Goal: Task Accomplishment & Management: Use online tool/utility

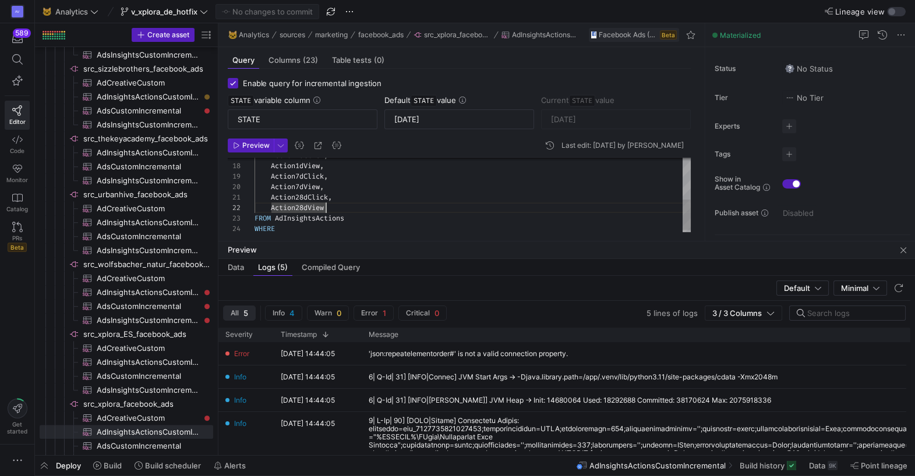
scroll to position [0, 49]
click at [304, 202] on div "Action28dClick , Action7dView , Action7dClick , Action1dClick , Action1dView , …" at bounding box center [472, 271] width 436 height 596
click at [248, 145] on span "Preview" at bounding box center [255, 145] width 27 height 8
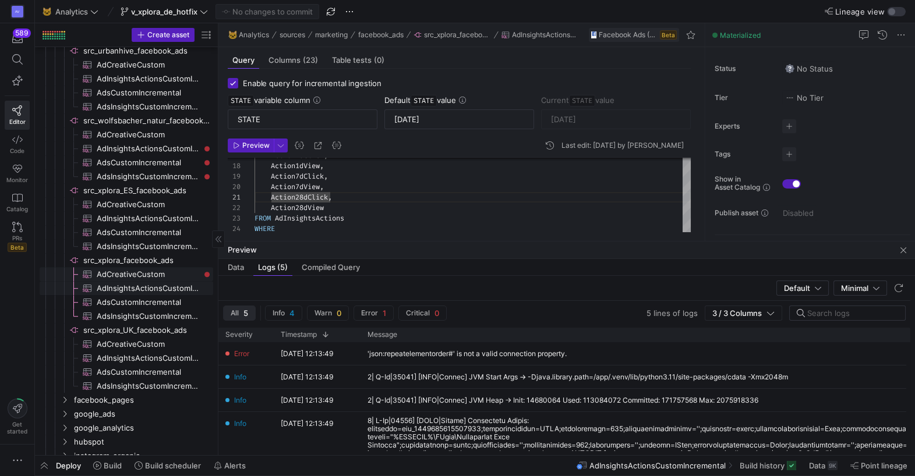
scroll to position [0, 0]
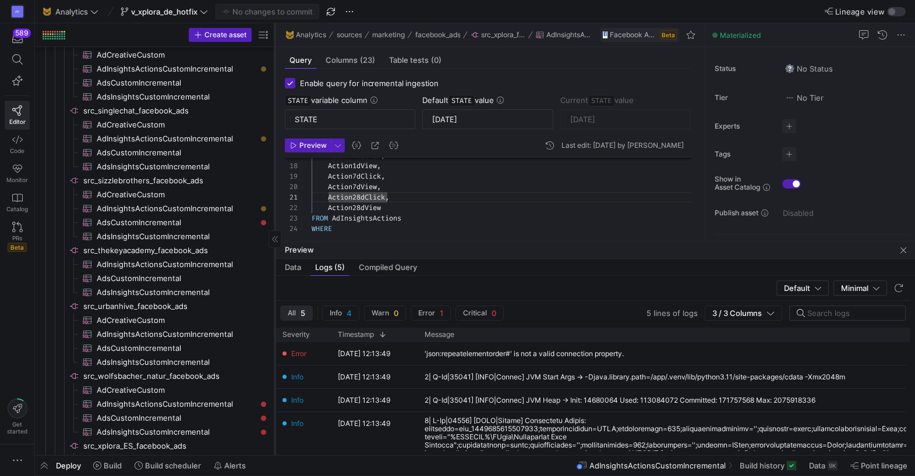
drag, startPoint x: 217, startPoint y: 196, endPoint x: 274, endPoint y: 192, distance: 57.2
click at [275, 192] on div at bounding box center [275, 239] width 1 height 432
click at [180, 263] on span "AdInsightsActionsCustomIncremental​​​​​​​​​" at bounding box center [177, 264] width 160 height 13
type input "[DATE]"
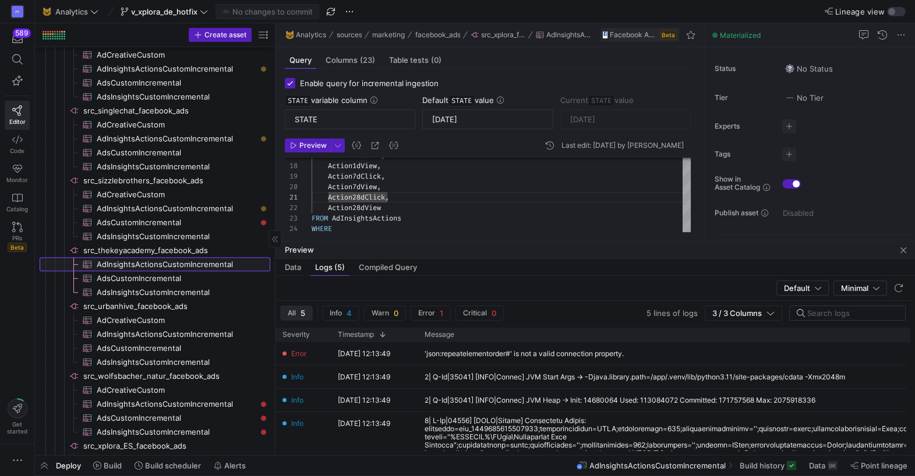
type textarea "SELECT AdAccountId, AdAccountName, AdId, AdName, AdSetId, AdSetName, CampaignId…"
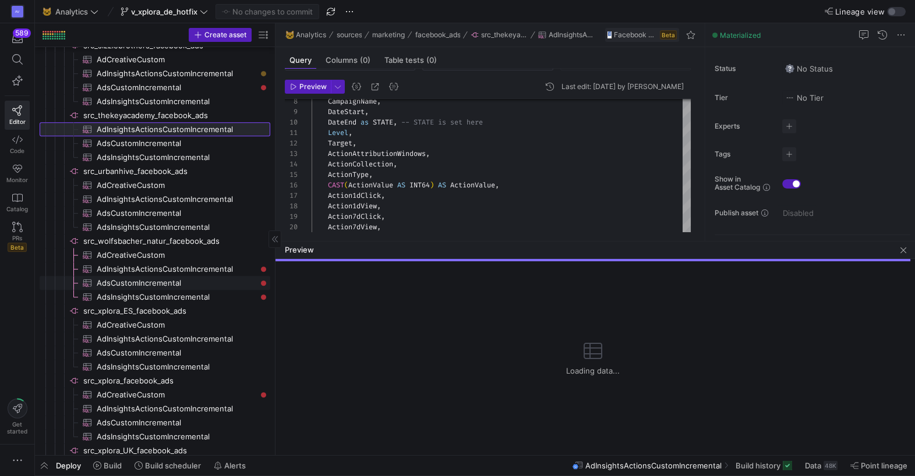
scroll to position [1888, 0]
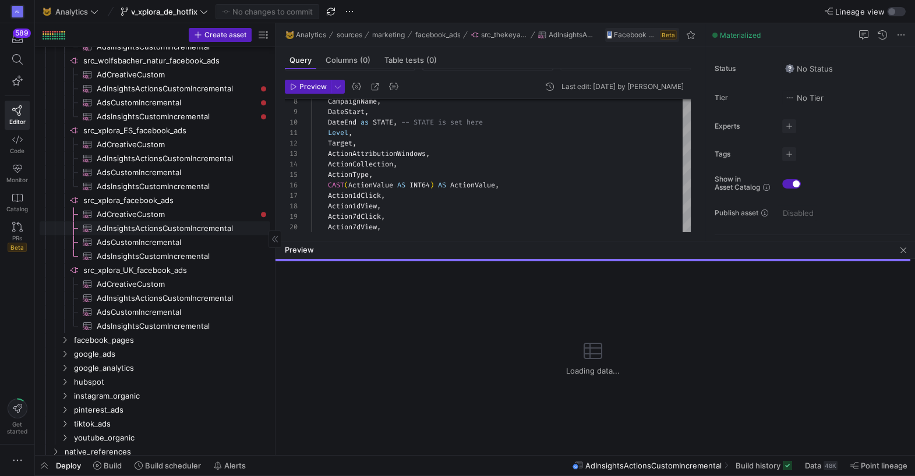
click at [142, 228] on span "AdInsightsActionsCustomIncremental​​​​​​​​​" at bounding box center [177, 228] width 160 height 13
type input "[DATE]"
click at [307, 93] on button "Preview" at bounding box center [308, 87] width 46 height 14
click at [186, 227] on span "AdInsightsActionsCustomIncremental​​​​​​​​​" at bounding box center [177, 228] width 160 height 13
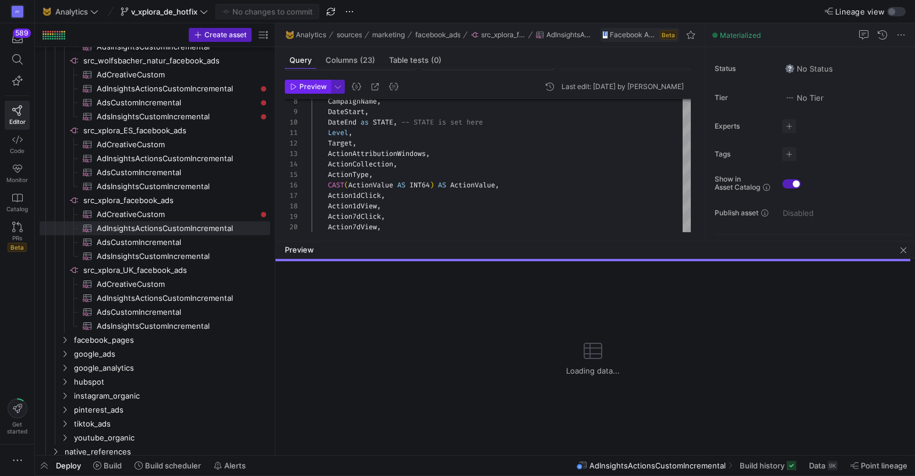
click at [311, 89] on span "Preview" at bounding box center [312, 87] width 27 height 8
click at [899, 247] on span "button" at bounding box center [903, 250] width 14 height 14
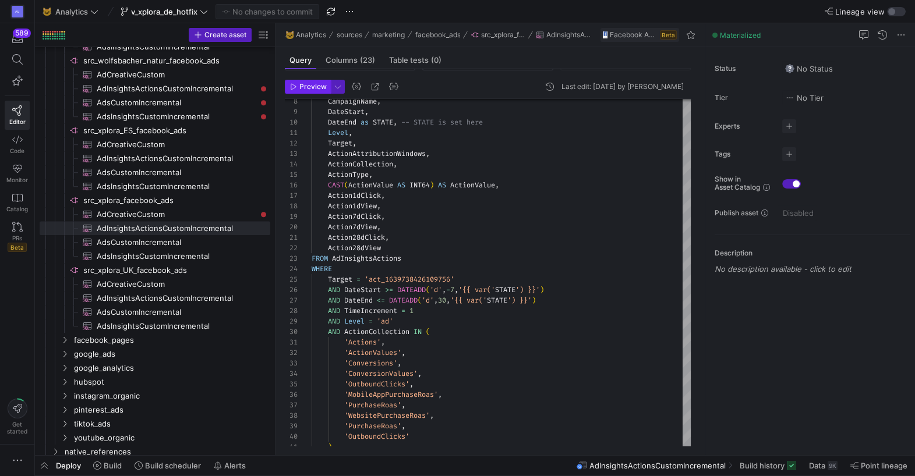
click at [317, 87] on span "Preview" at bounding box center [312, 87] width 27 height 8
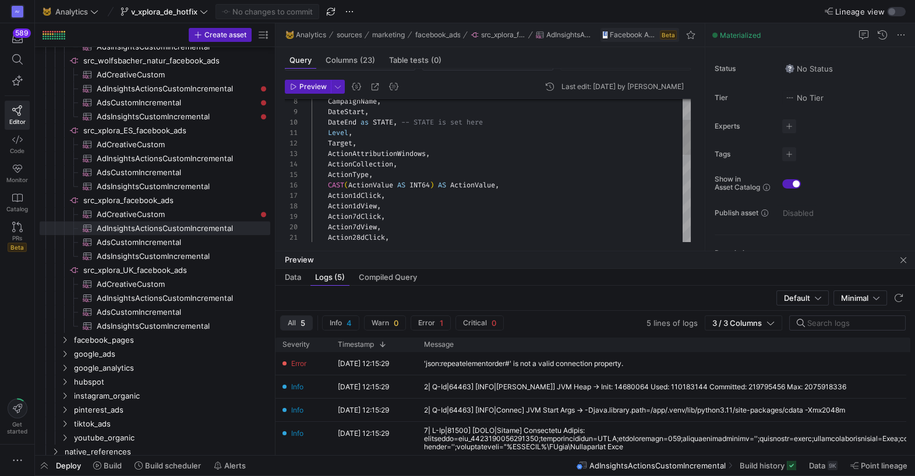
type textarea "Level, Target, ActionAttributionWindows, ActionCollection, ActionType, CAST(Act…"
click at [482, 192] on div "CampaignName , DateStart , DateEnd as STATE , -- STATE is set here Level , Targ…" at bounding box center [500, 311] width 379 height 596
